Goal: Task Accomplishment & Management: Manage account settings

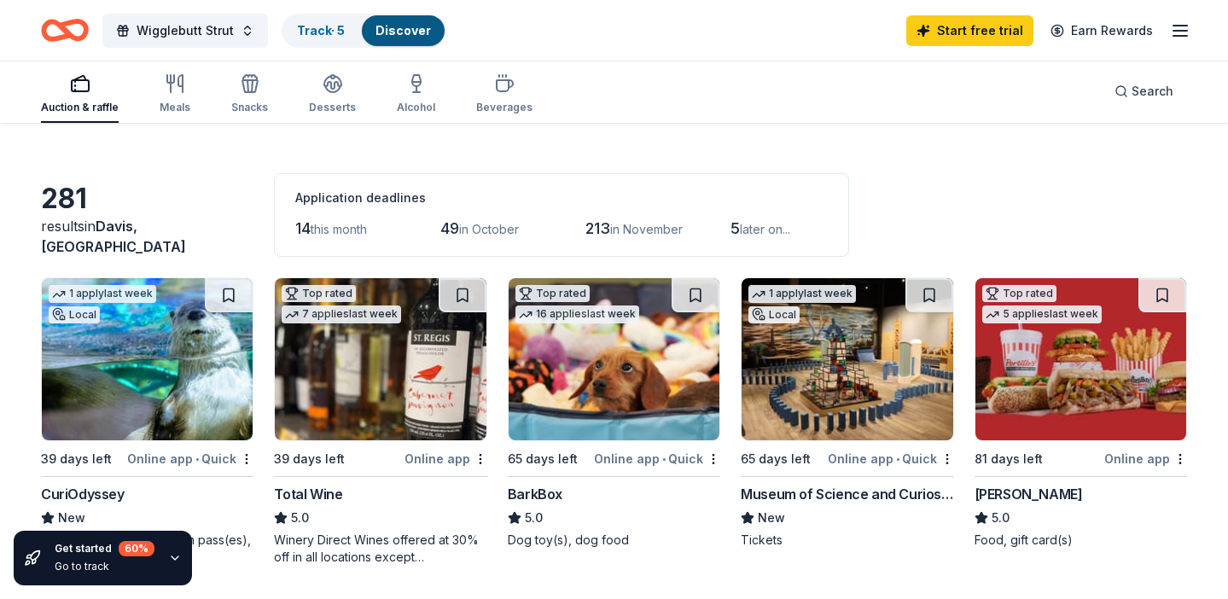
scroll to position [39, 0]
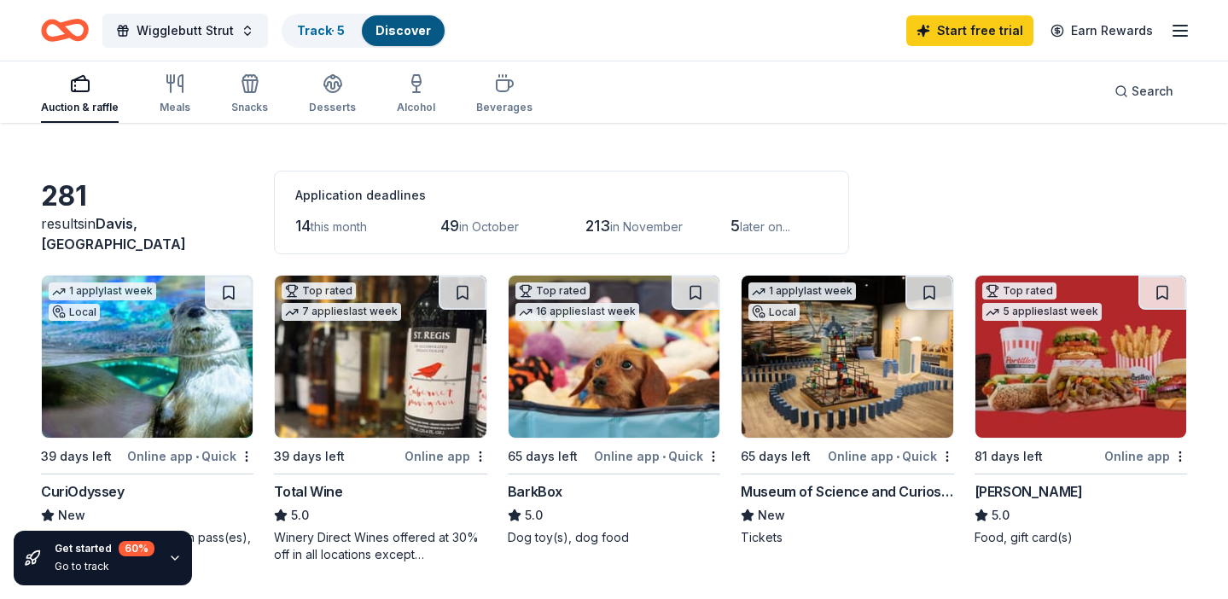
click at [71, 93] on icon "button" at bounding box center [80, 83] width 20 height 20
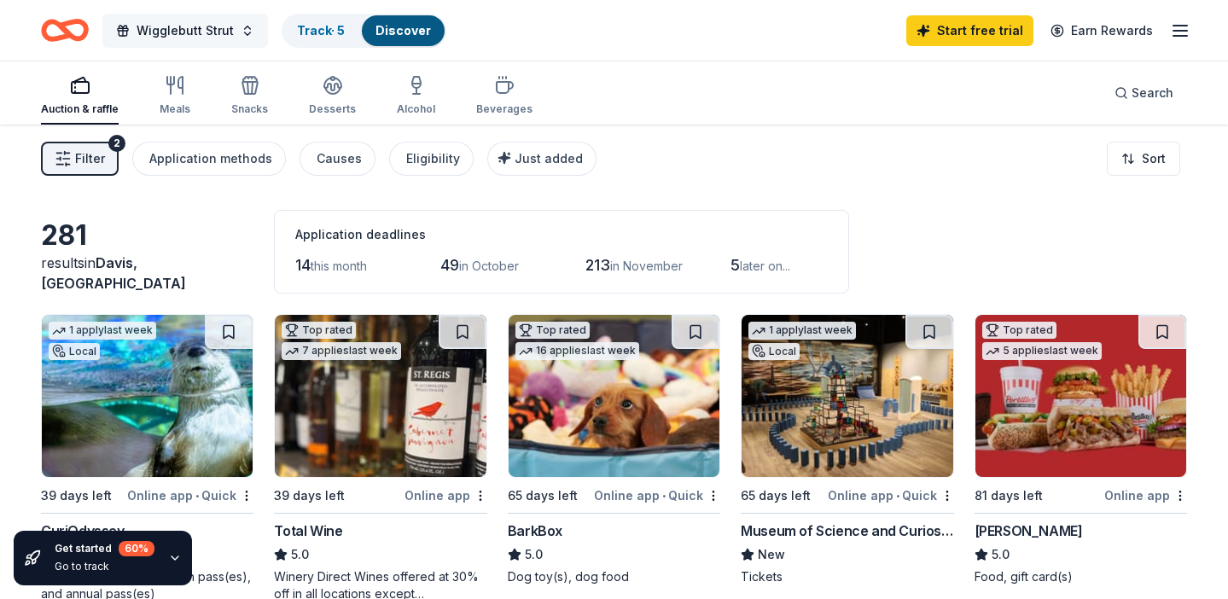
click at [210, 22] on span "Wigglebutt Strut" at bounding box center [185, 30] width 97 height 20
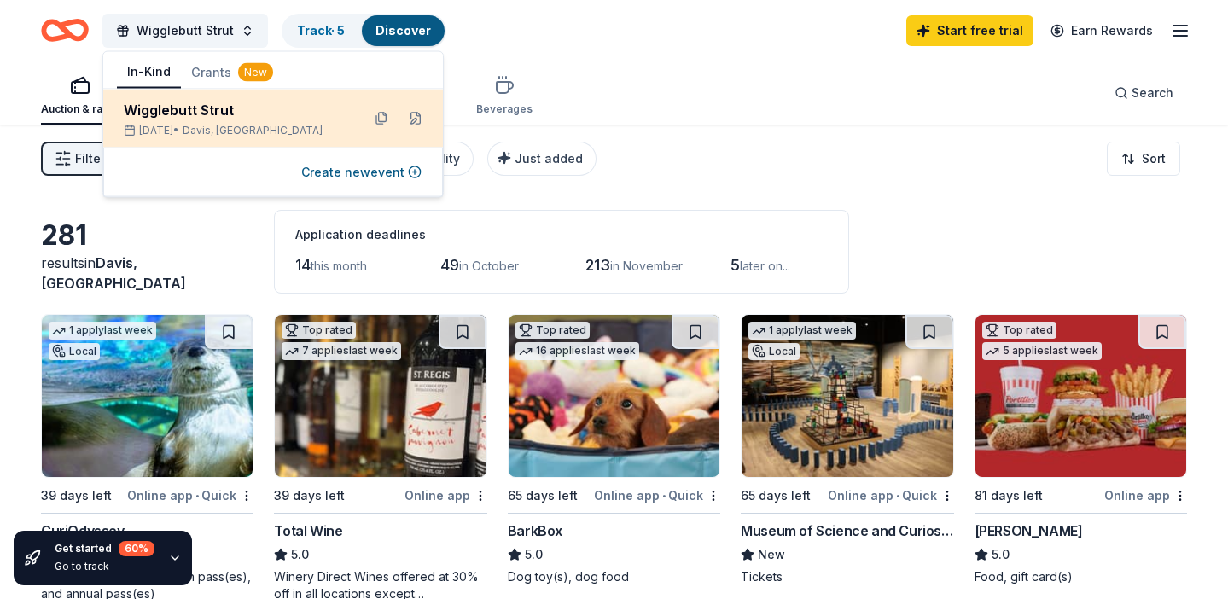
click at [191, 105] on div "Wigglebutt Strut" at bounding box center [236, 110] width 224 height 20
click at [420, 125] on button at bounding box center [415, 118] width 27 height 27
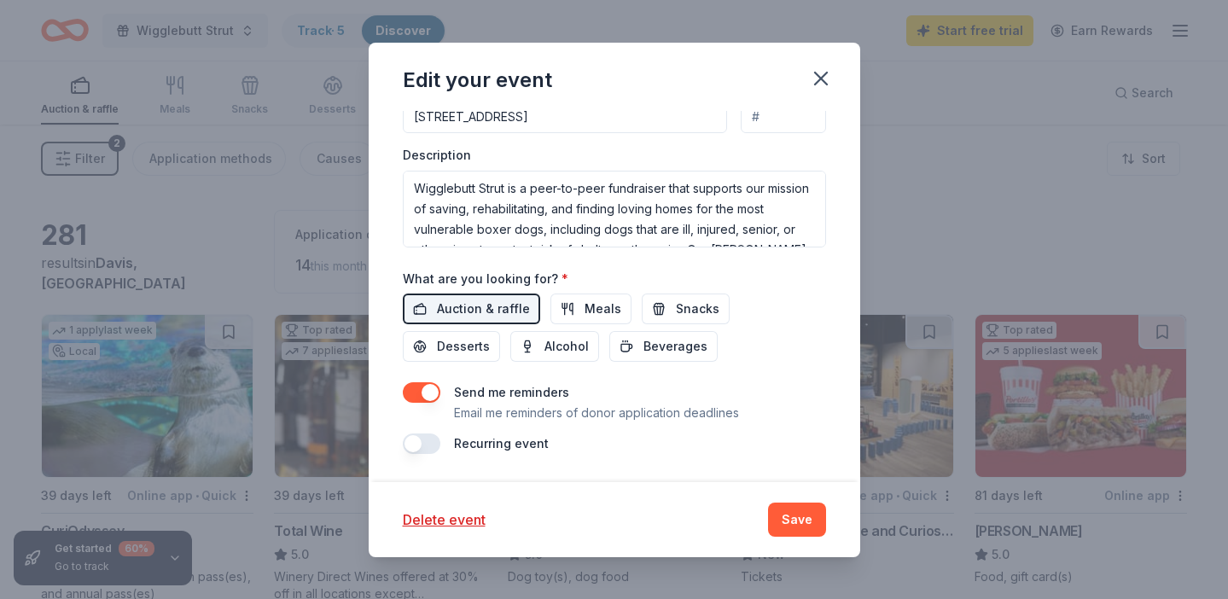
scroll to position [581, 0]
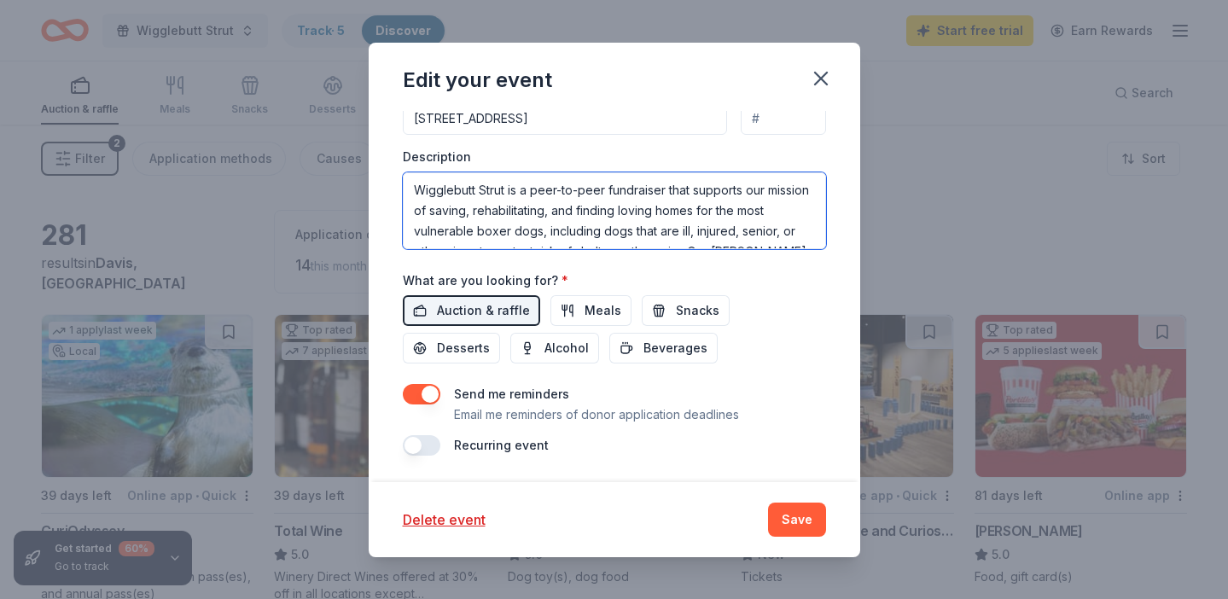
click at [581, 201] on textarea "Wigglebutt Strut is a peer-to-peer fundraiser that supports our mission of savi…" at bounding box center [614, 210] width 423 height 77
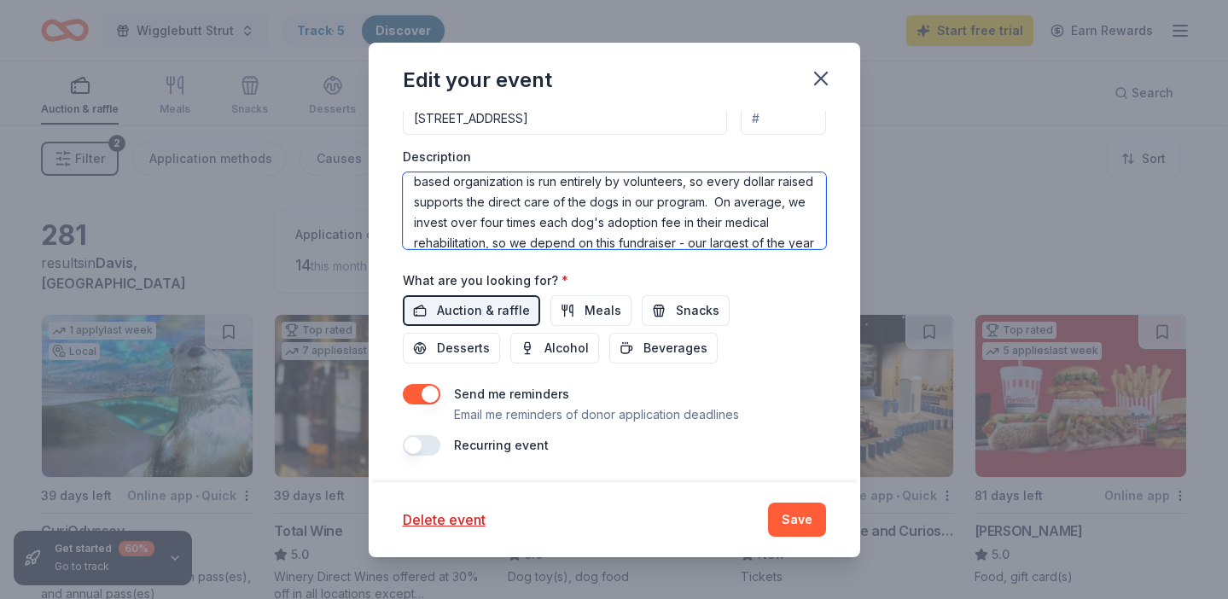
scroll to position [0, 0]
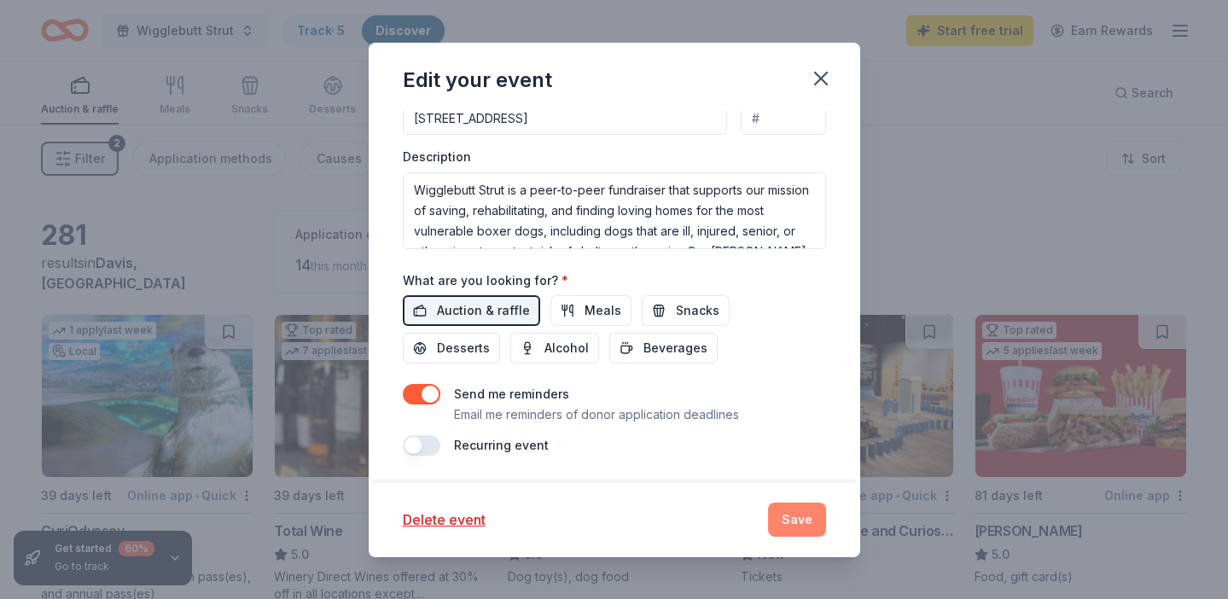
click at [770, 517] on button "Save" at bounding box center [797, 520] width 58 height 34
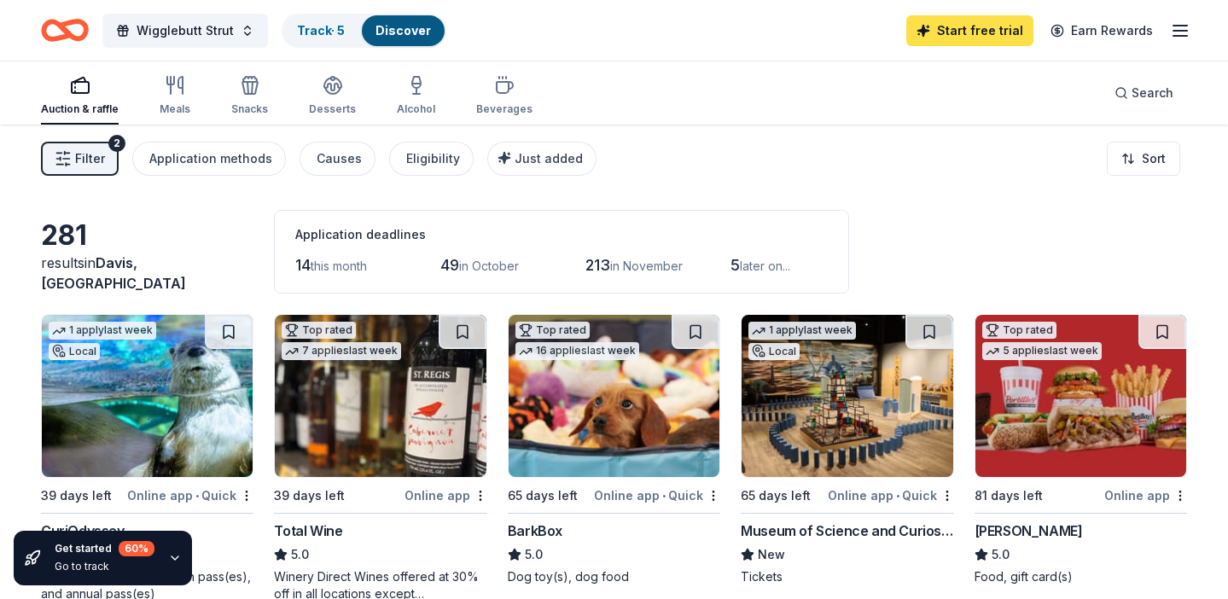
click at [949, 21] on link "Start free trial" at bounding box center [969, 30] width 127 height 31
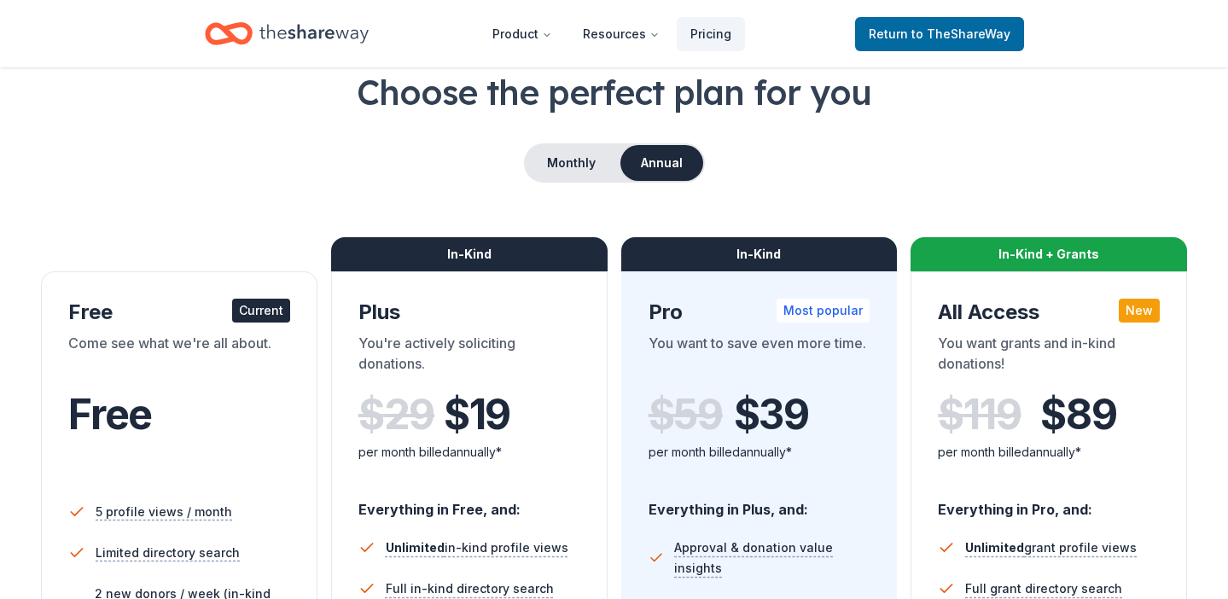
scroll to position [92, 0]
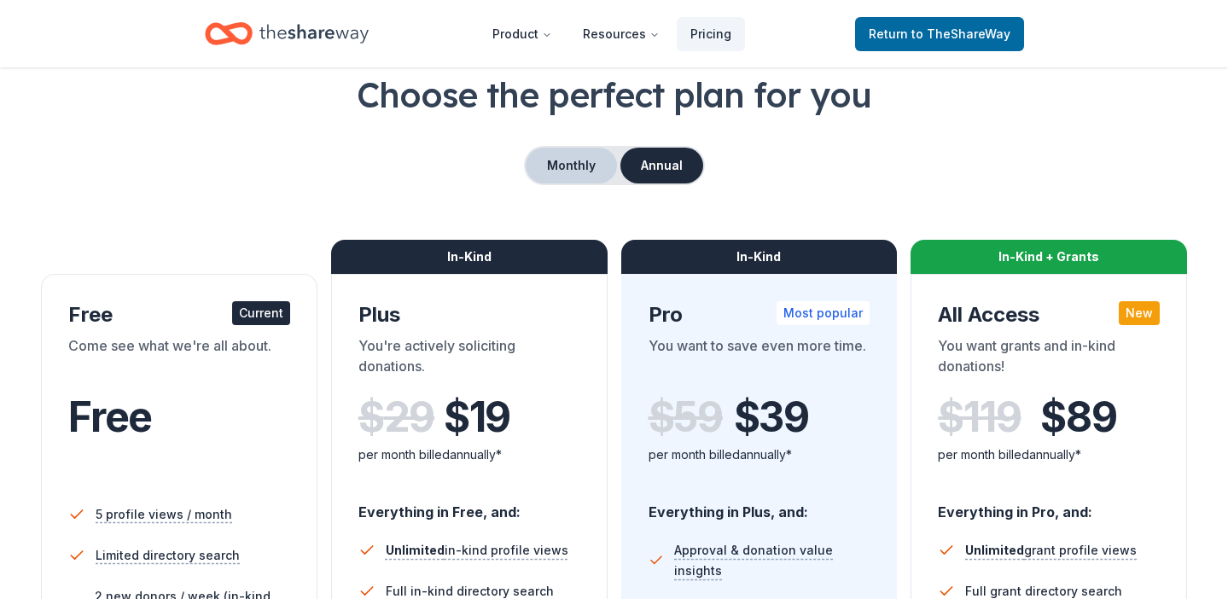
click at [585, 163] on button "Monthly" at bounding box center [571, 166] width 91 height 36
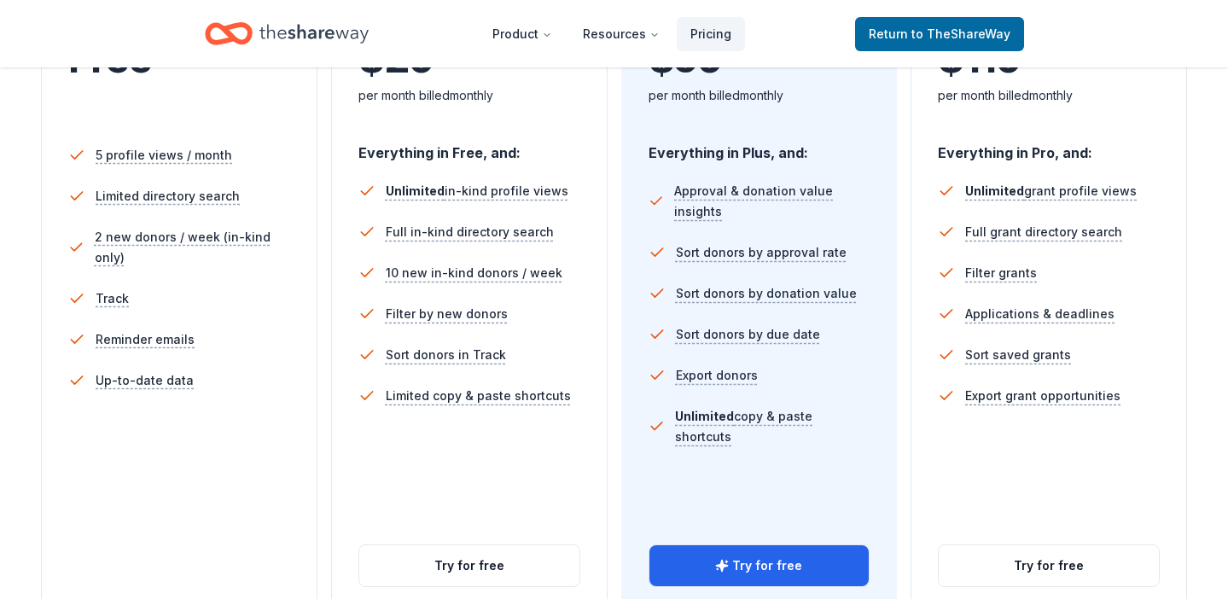
scroll to position [461, 0]
